Goal: Navigation & Orientation: Find specific page/section

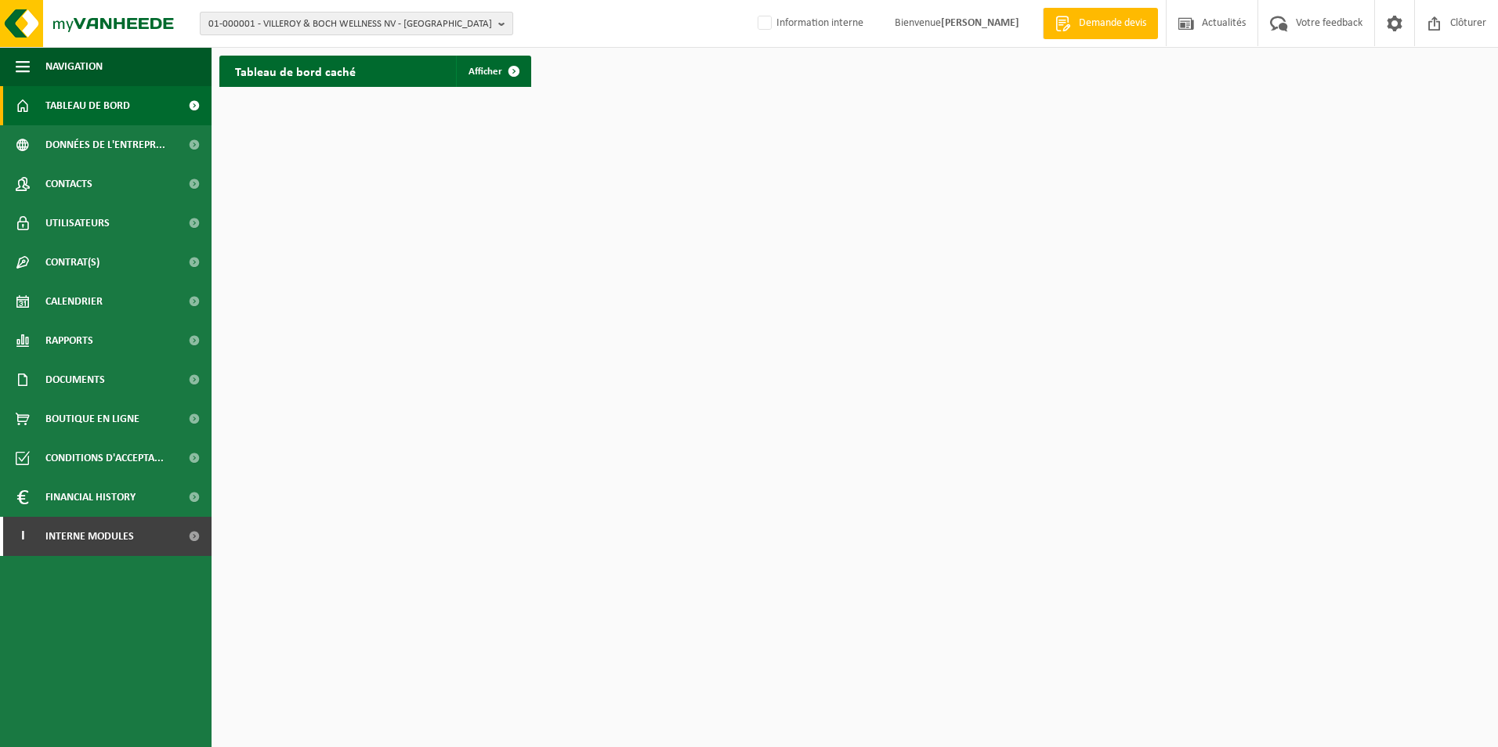
click at [355, 29] on span "01-000001 - VILLEROY & BOCH WELLNESS NV - ROESELARE" at bounding box center [350, 25] width 284 height 24
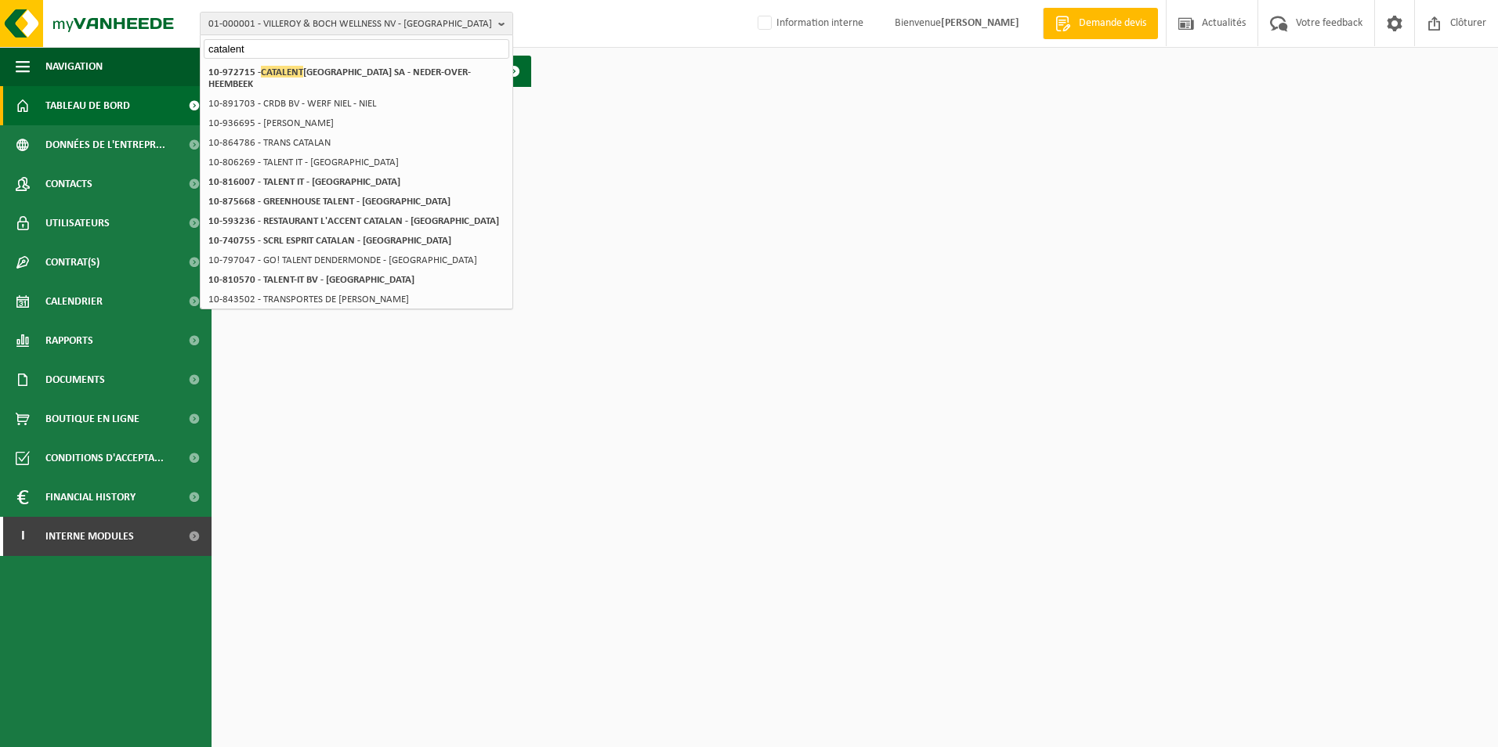
type input "catalent"
click at [345, 68] on strong "10-972715 - CATALENT BELGIUM SA - NEDER-OVER-HEEMBEEK" at bounding box center [339, 78] width 262 height 24
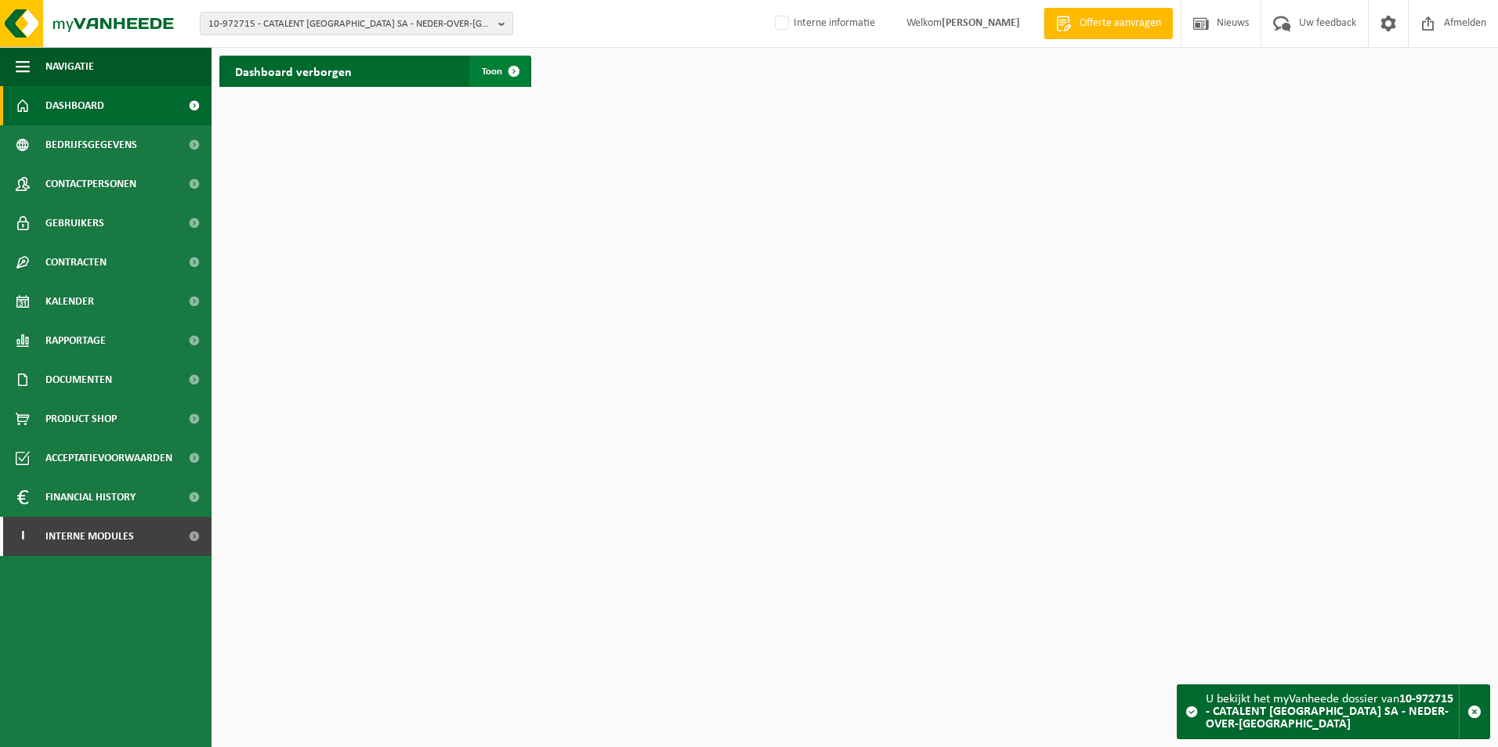
click at [482, 73] on span "Toon" at bounding box center [492, 72] width 20 height 10
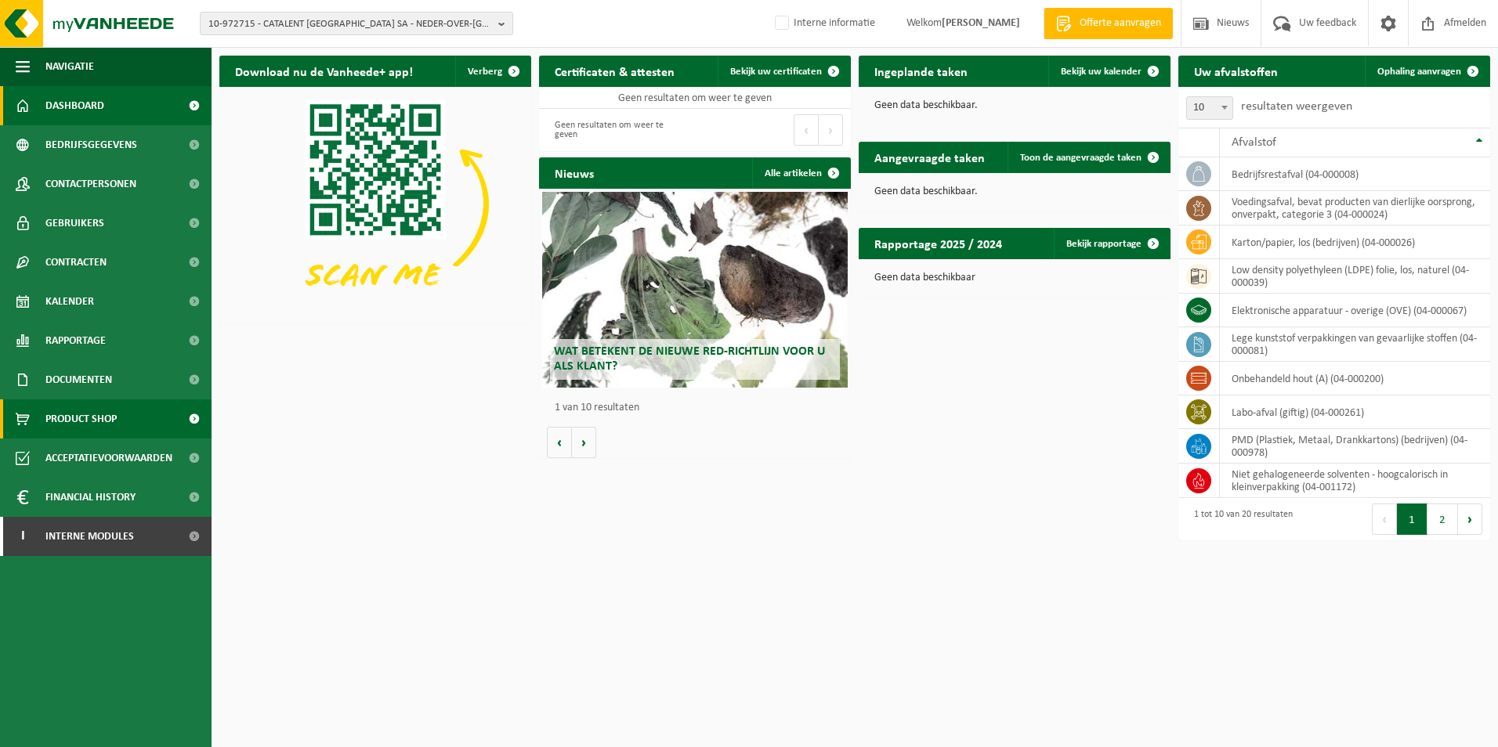
click at [81, 412] on span "Product Shop" at bounding box center [80, 419] width 71 height 39
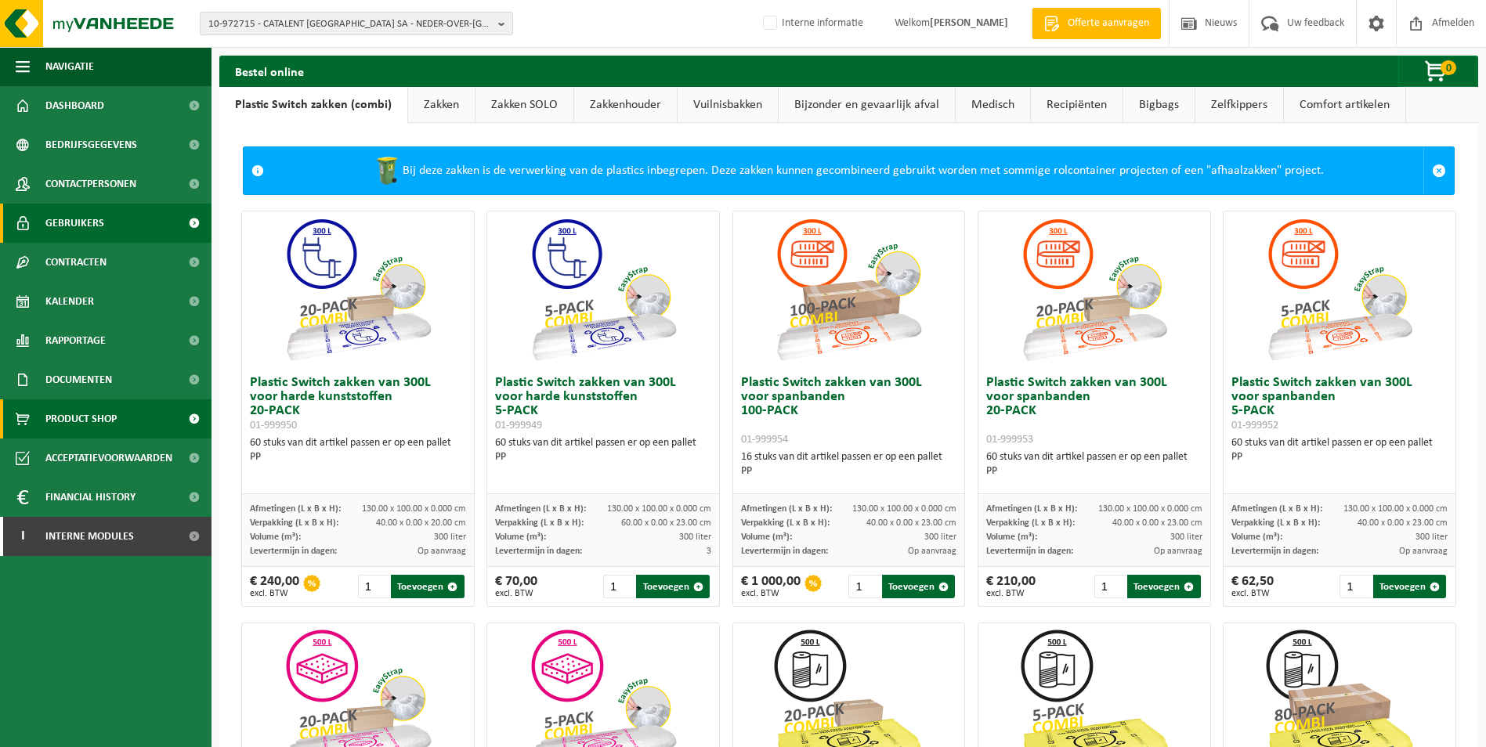
click at [104, 215] on link "Gebruikers" at bounding box center [106, 223] width 212 height 39
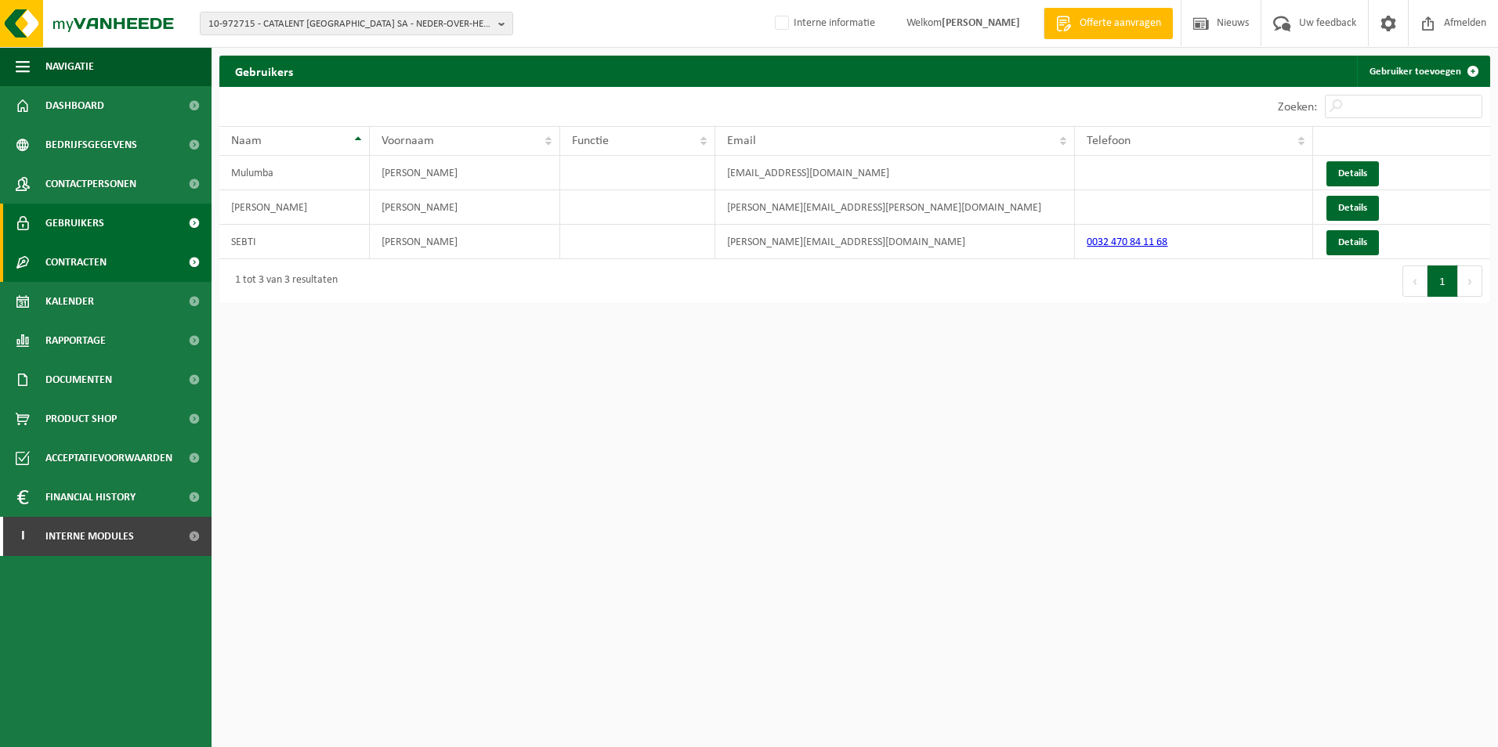
click at [78, 251] on span "Contracten" at bounding box center [75, 262] width 61 height 39
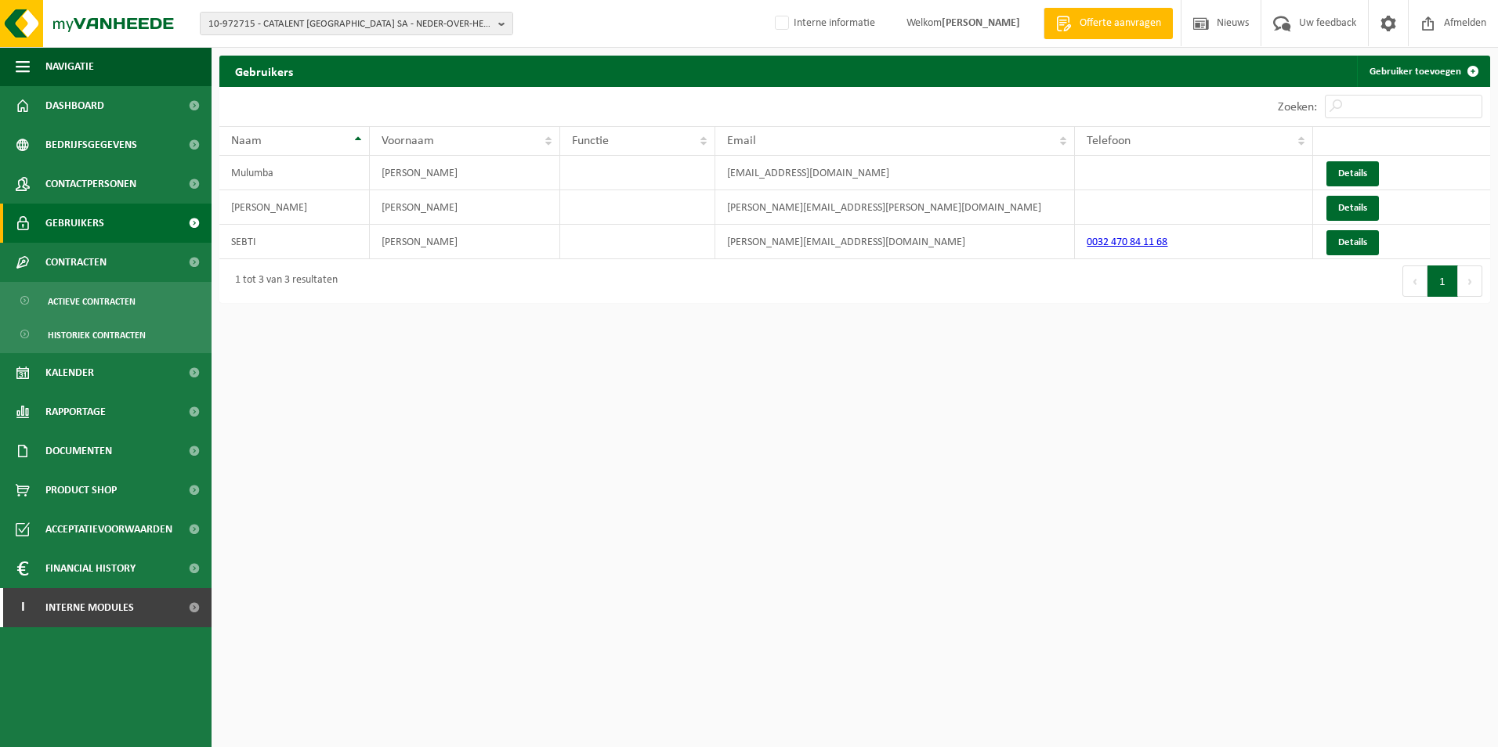
click at [84, 222] on span "Gebruikers" at bounding box center [74, 223] width 59 height 39
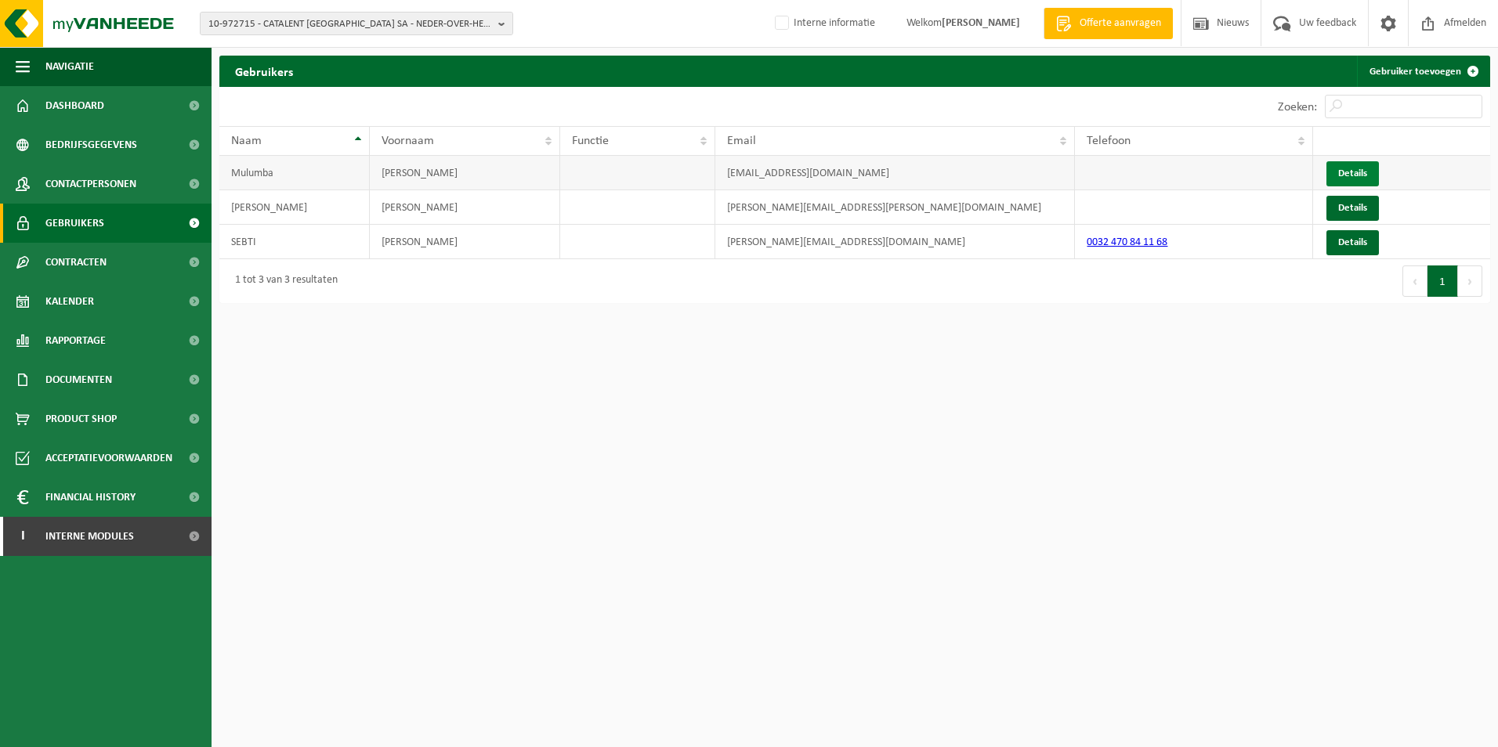
click at [1342, 172] on link "Details" at bounding box center [1352, 173] width 52 height 25
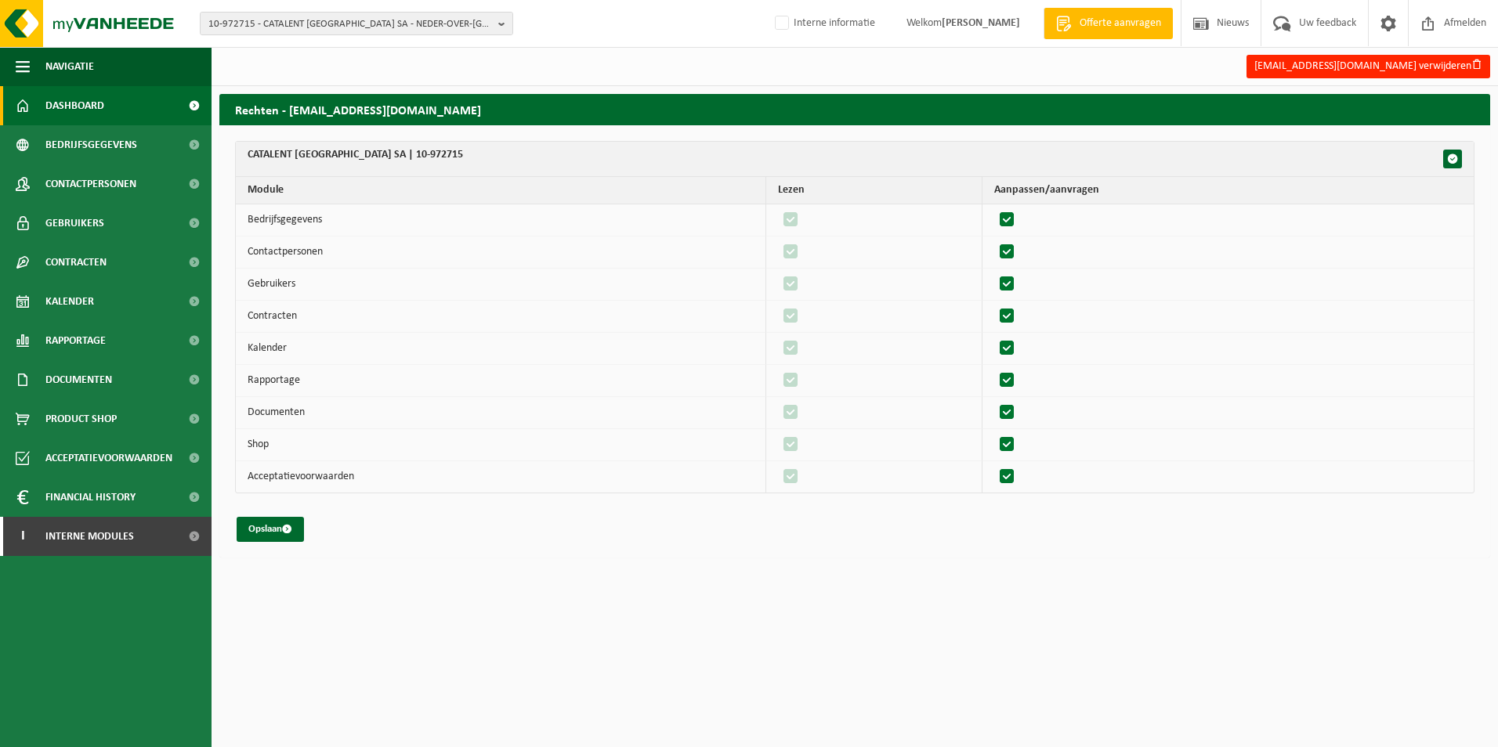
click at [106, 100] on link "Dashboard" at bounding box center [106, 105] width 212 height 39
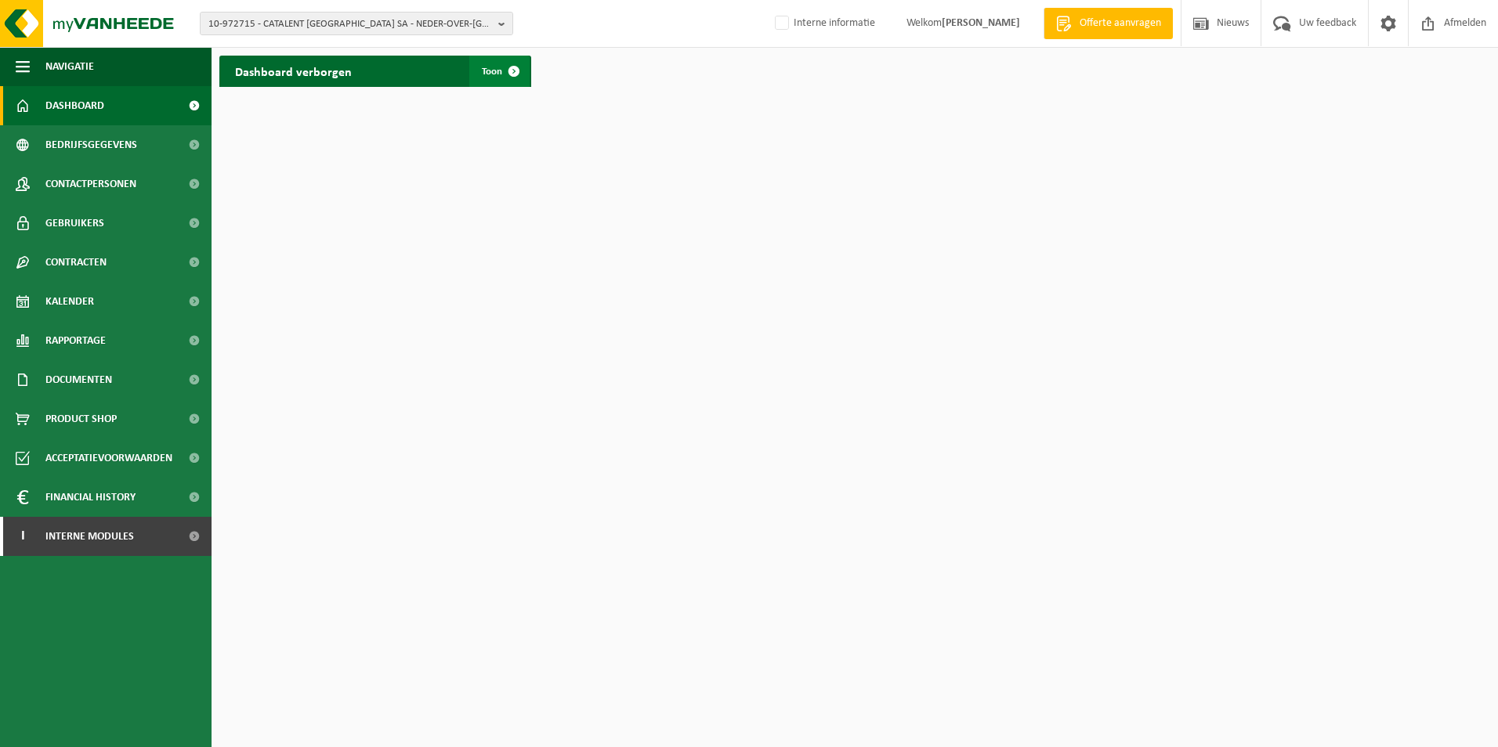
click at [485, 76] on span "Toon" at bounding box center [492, 72] width 20 height 10
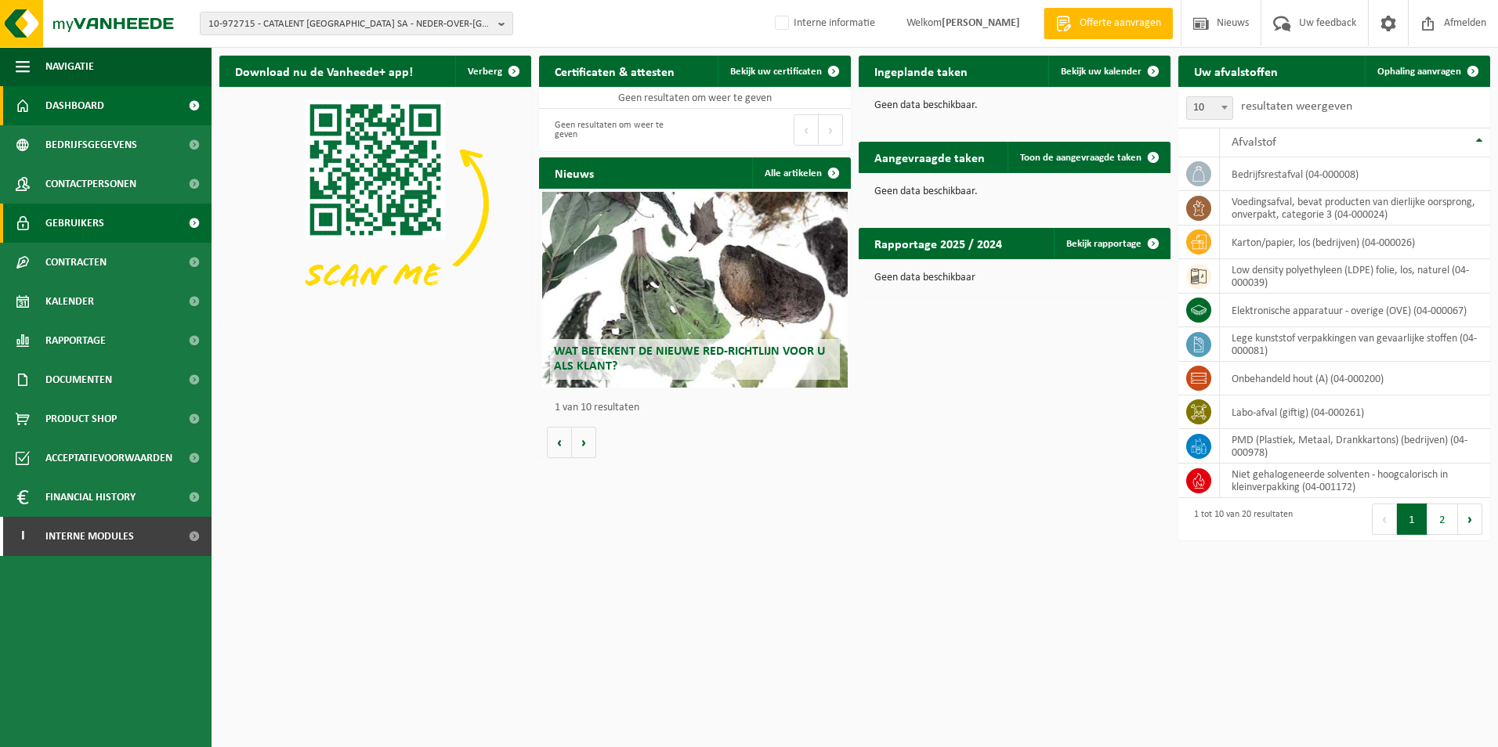
click at [101, 226] on span "Gebruikers" at bounding box center [74, 223] width 59 height 39
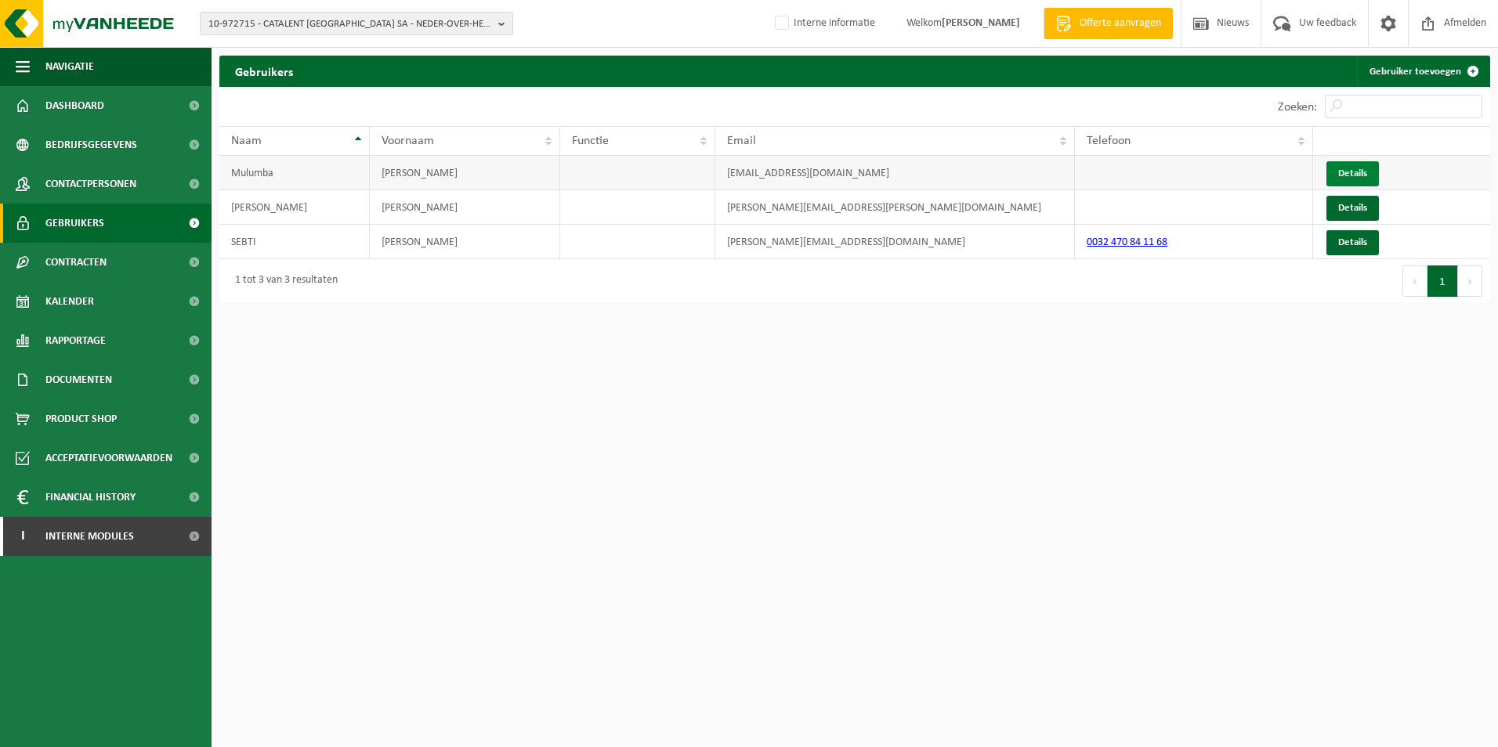
click at [1352, 168] on link "Details" at bounding box center [1352, 173] width 52 height 25
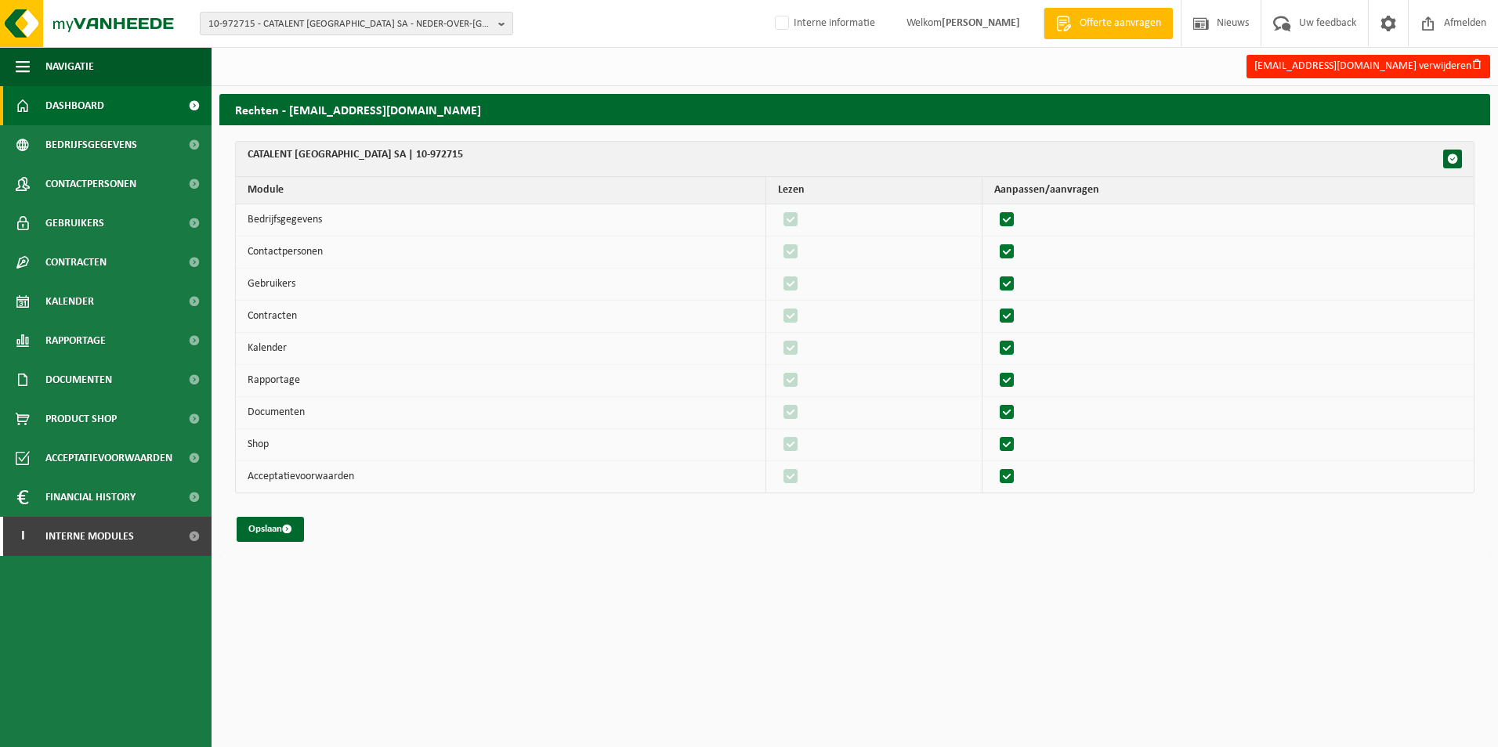
click at [112, 107] on link "Dashboard" at bounding box center [106, 105] width 212 height 39
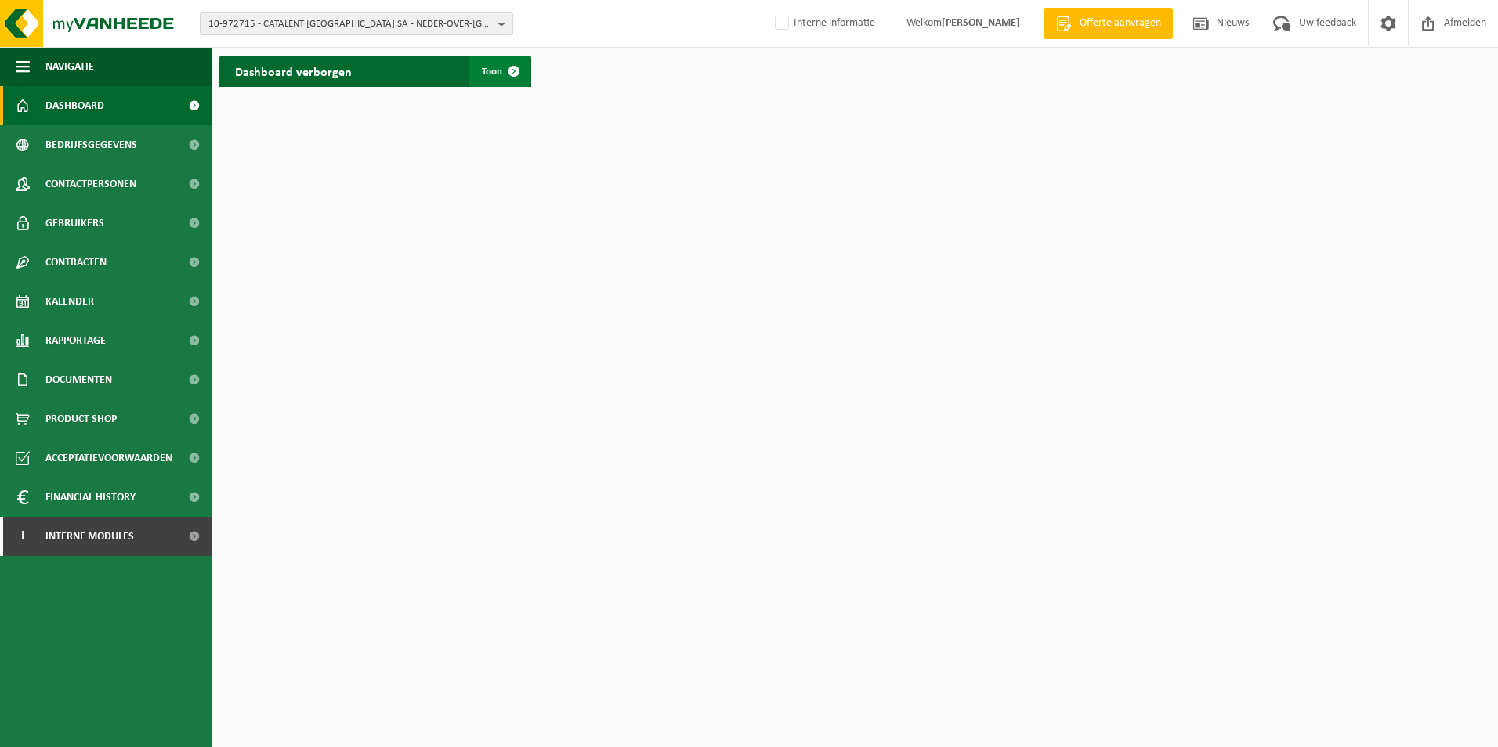
click at [483, 70] on span "Toon" at bounding box center [492, 72] width 20 height 10
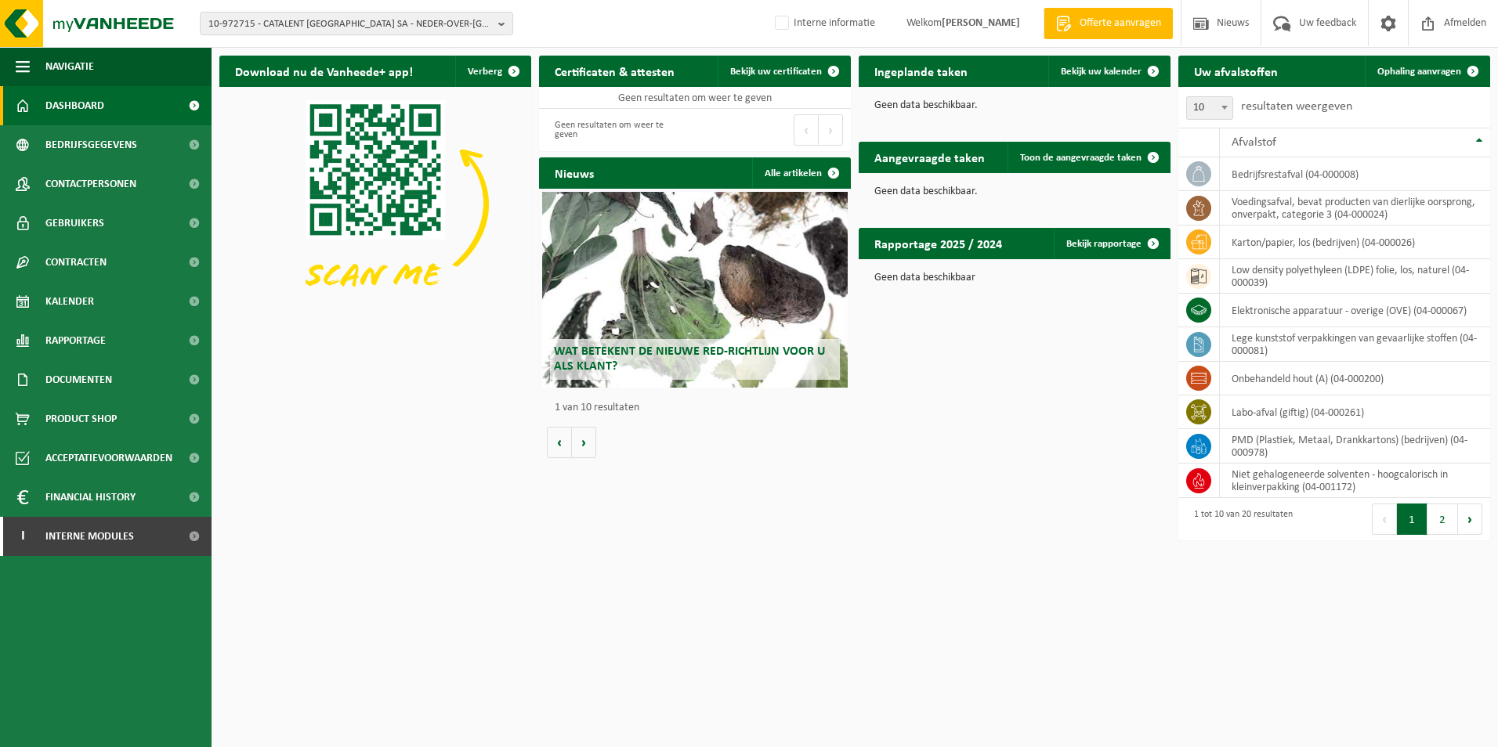
click at [446, 513] on div "Download nu de Vanheede+ app! Verberg Certificaten & attesten Bekijk uw certifi…" at bounding box center [854, 298] width 1278 height 501
